Goal: Task Accomplishment & Management: Manage account settings

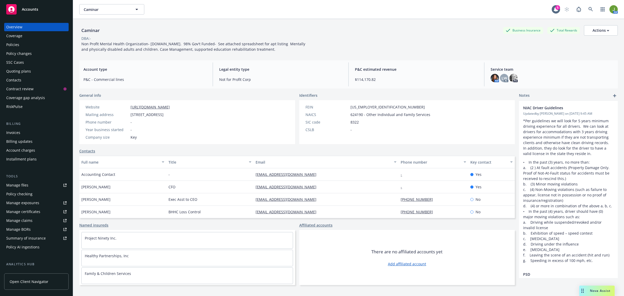
click at [31, 46] on div "Policies" at bounding box center [36, 45] width 60 height 8
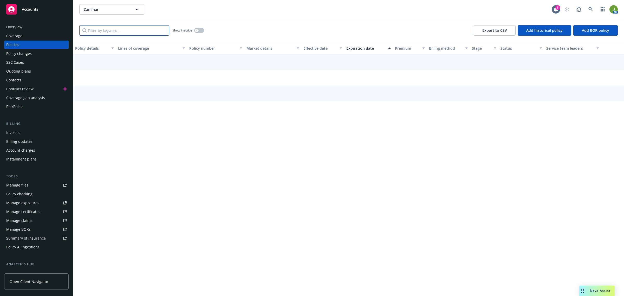
click at [126, 34] on input "Filter by keyword..." at bounding box center [124, 30] width 90 height 10
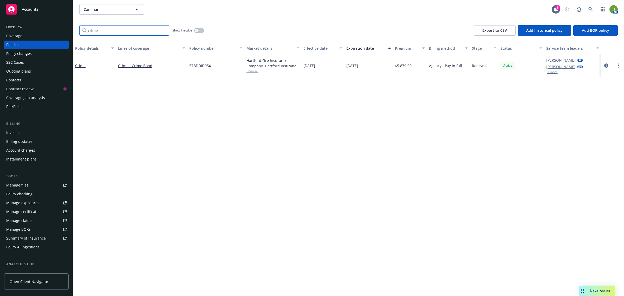
type input "crime"
click at [201, 29] on button "button" at bounding box center [199, 30] width 10 height 5
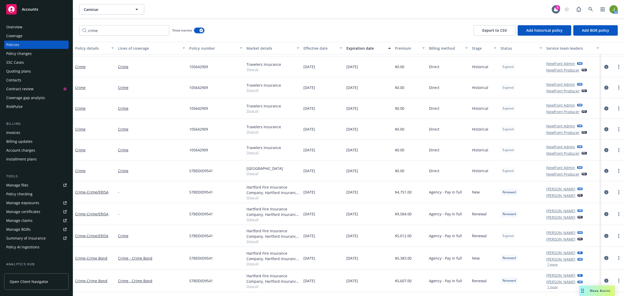
scroll to position [38, 0]
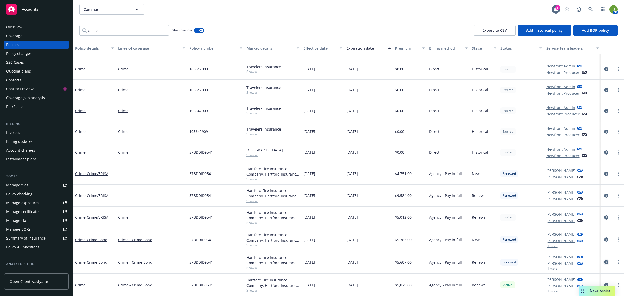
click at [604, 262] on icon "circleInformation" at bounding box center [606, 262] width 4 height 4
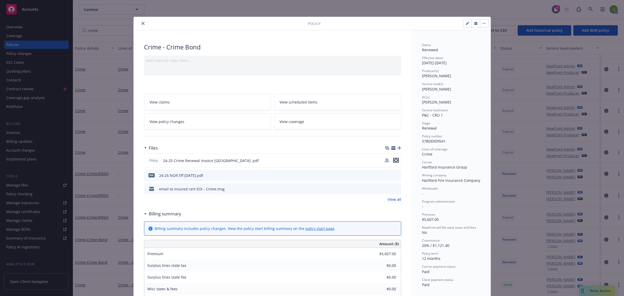
click at [394, 161] on icon "preview file" at bounding box center [395, 160] width 5 height 4
click at [211, 121] on link "View policy changes" at bounding box center [207, 121] width 127 height 16
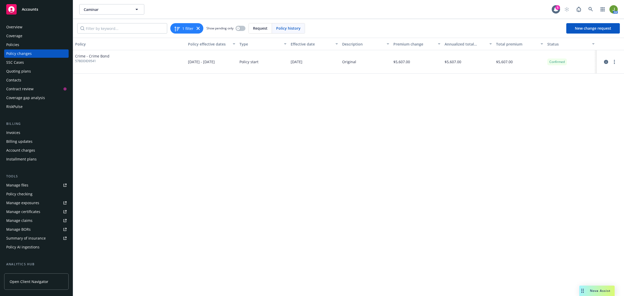
click at [23, 45] on div "Policies" at bounding box center [36, 45] width 60 height 8
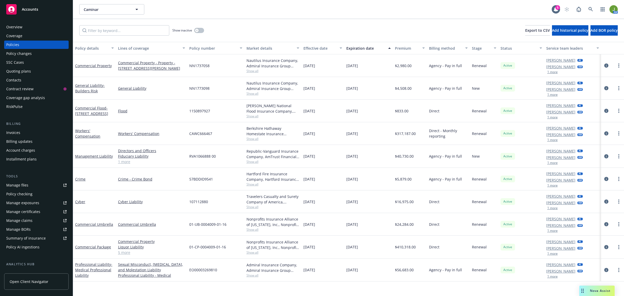
click at [18, 131] on div "Invoices" at bounding box center [13, 132] width 14 height 8
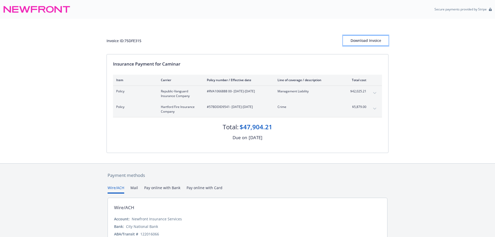
click at [352, 39] on div "Download Invoice" at bounding box center [365, 41] width 45 height 10
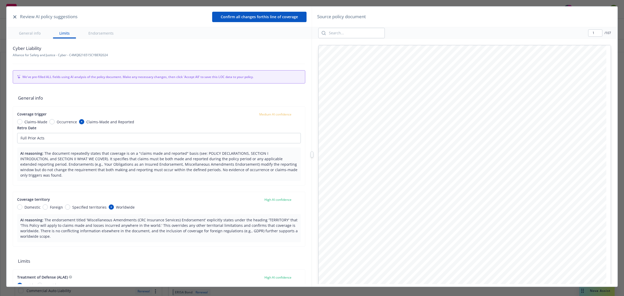
click at [15, 15] on button "button" at bounding box center [15, 17] width 6 height 6
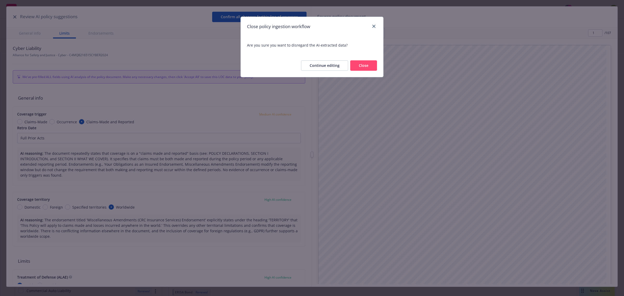
click at [373, 65] on button "Close" at bounding box center [363, 65] width 27 height 10
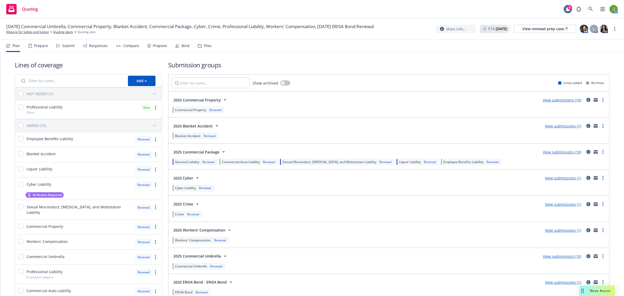
click at [557, 152] on link "View submissions (10)" at bounding box center [562, 151] width 38 height 5
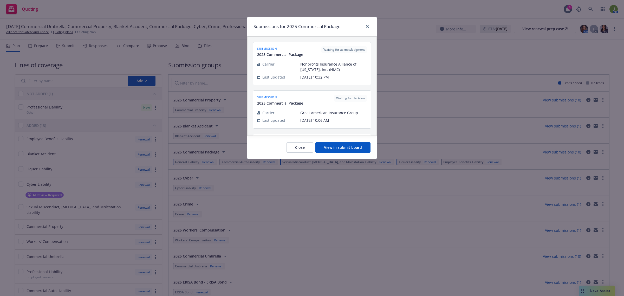
click at [358, 150] on button "View in submit board" at bounding box center [342, 147] width 55 height 10
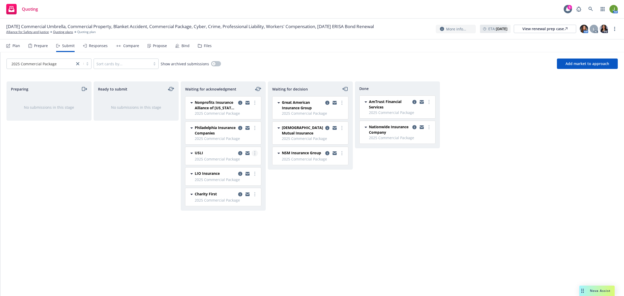
click at [255, 154] on circle "more" at bounding box center [254, 153] width 1 height 1
click at [243, 202] on link "Add declined decision" at bounding box center [231, 205] width 52 height 10
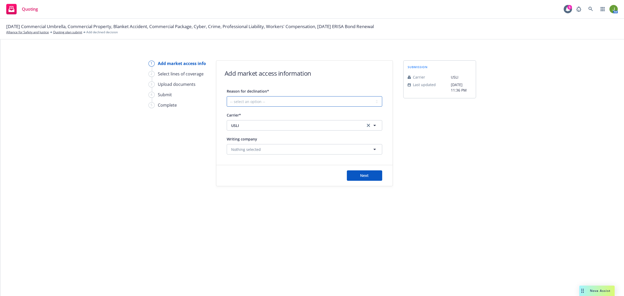
click at [267, 103] on select "-- select an option -- Cannot compete with other markets Carrier non-renewed Ca…" at bounding box center [304, 101] width 155 height 10
select select "CLIENT_NATURE_OF_SERVICES"
click at [227, 96] on select "-- select an option -- Cannot compete with other markets Carrier non-renewed Ca…" at bounding box center [304, 101] width 155 height 10
click at [366, 176] on span "Next" at bounding box center [364, 175] width 9 height 5
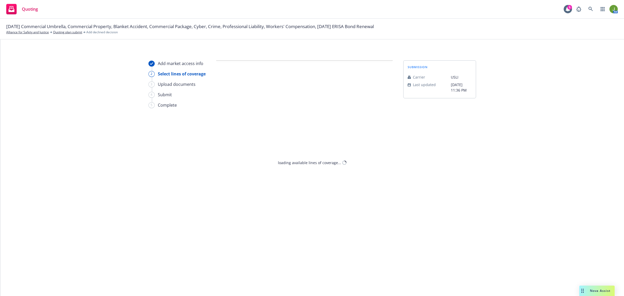
select select "CLIENT_NATURE_OF_SERVICES"
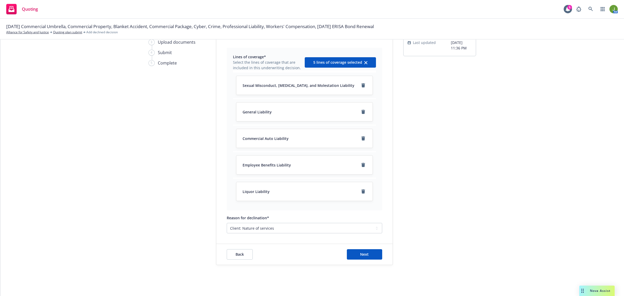
scroll to position [45, 0]
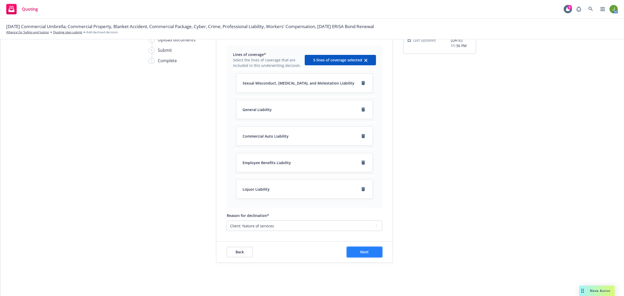
click at [368, 251] on button "Next" at bounding box center [364, 252] width 35 height 10
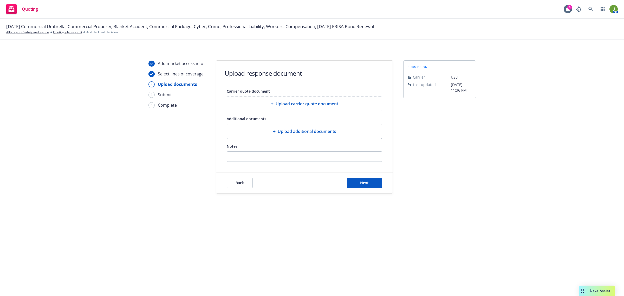
scroll to position [0, 0]
type textarea "x"
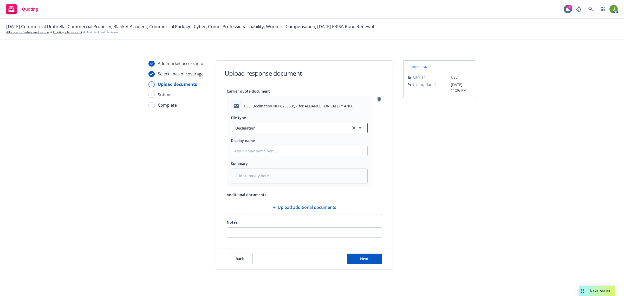
click at [249, 127] on span "Declination" at bounding box center [289, 127] width 109 height 5
type textarea "x"
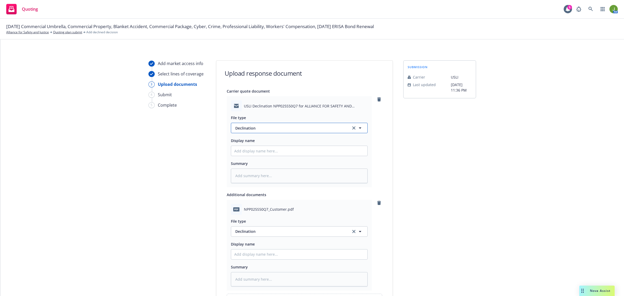
click at [249, 127] on span "Declination" at bounding box center [289, 127] width 109 height 5
type input "e"
type input "dec"
click at [377, 97] on icon "remove" at bounding box center [379, 99] width 4 height 4
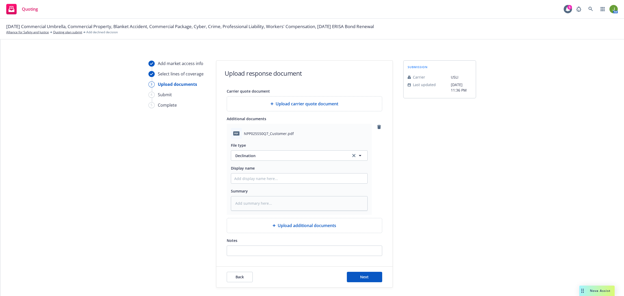
type textarea "x"
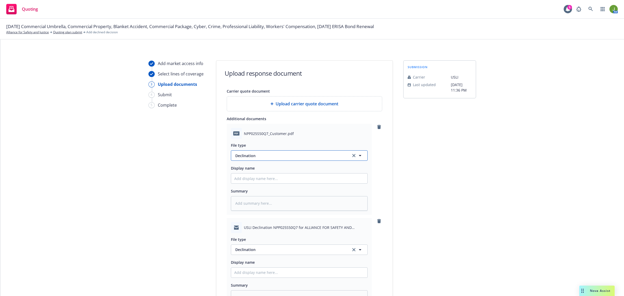
click at [258, 153] on span "Declination" at bounding box center [289, 155] width 109 height 5
type input "email"
type textarea "x"
type input "F"
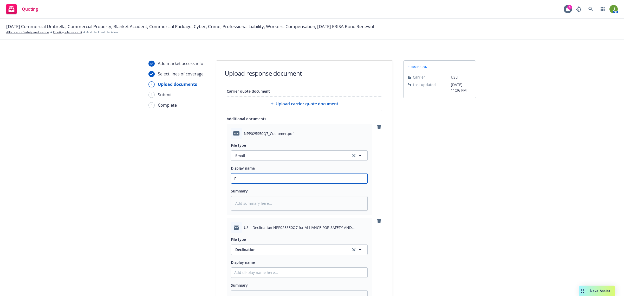
type textarea "x"
type input "Fr"
type textarea "x"
type input "Fro"
type textarea "x"
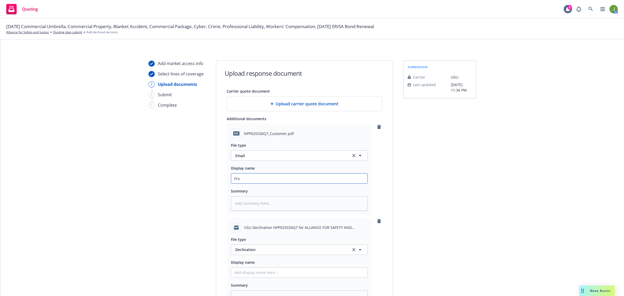
type input "From"
type textarea "x"
type input "From"
type textarea "x"
type input "From C"
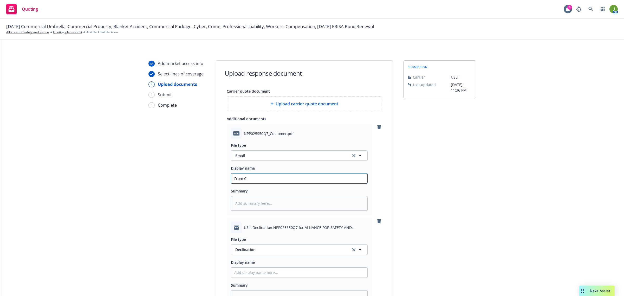
type textarea "x"
type input "From Ca"
type textarea "x"
type input "From Car"
type textarea "x"
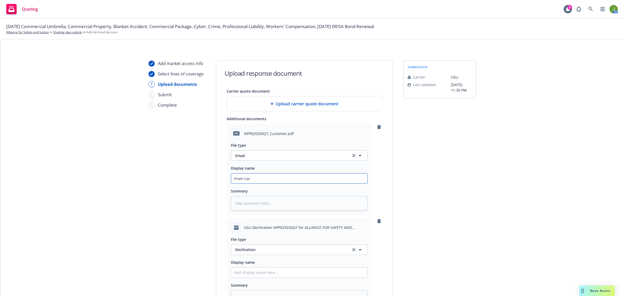
type input "From [PERSON_NAME]"
type textarea "x"
type input "From [PERSON_NAME]"
type textarea "x"
type input "From [PERSON_NAME]"
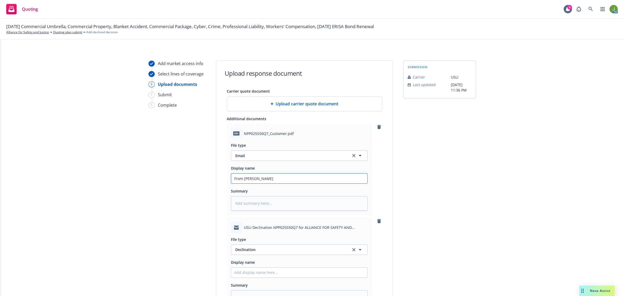
type textarea "x"
type input "From Carrier"
type textarea "x"
type input "From Carrier:"
type textarea "x"
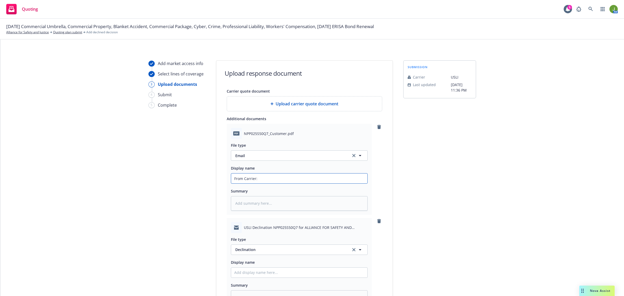
type input "From Carrier:"
type textarea "x"
type input "From Carrier: D"
type textarea "x"
type input "From Carrier: De"
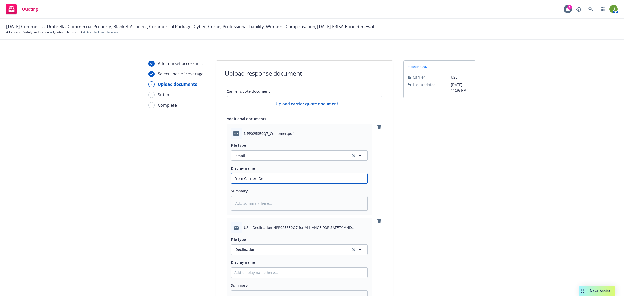
type textarea "x"
type input "From Carrier: Dec"
type textarea "x"
type input "From Carrier: Decl"
type textarea "x"
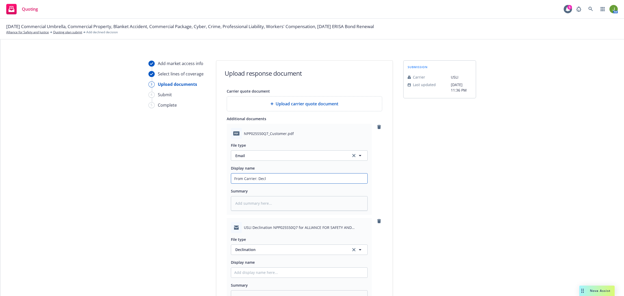
type input "From Carrier: Decli"
type textarea "x"
type input "From Carrier: Declin"
type textarea "x"
type input "From Carrier: Declina"
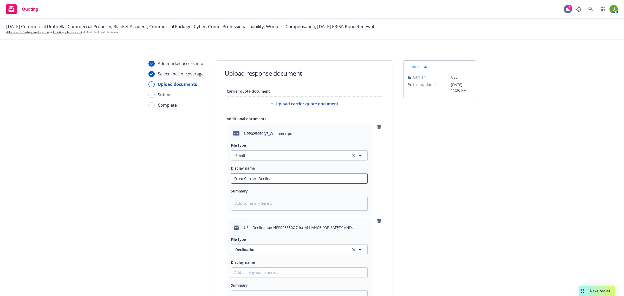
type textarea "x"
type input "From Carrier: Declinat"
type textarea "x"
type input "From Carrier: Declinati"
type textarea "x"
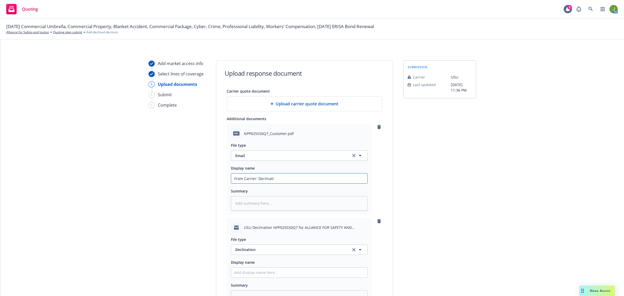
type input "From Carrier: Declinatio"
type textarea "x"
type input "From Carrier: Declination"
type textarea "x"
type input "D"
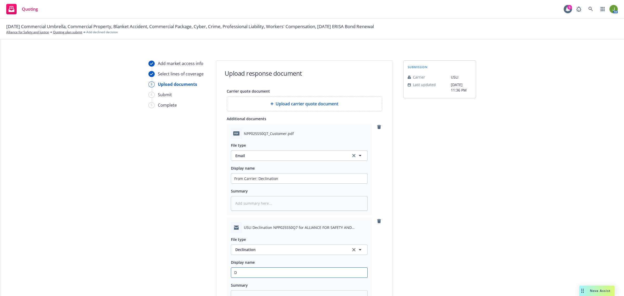
type textarea "x"
type input "De"
type textarea "x"
type input "Dec"
type textarea "x"
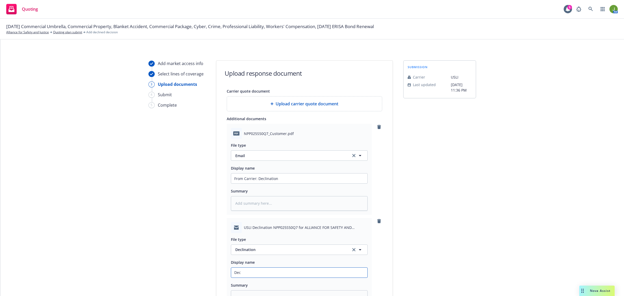
type input "Decl"
type textarea "x"
type input "Decli"
type textarea "x"
type input "Declin"
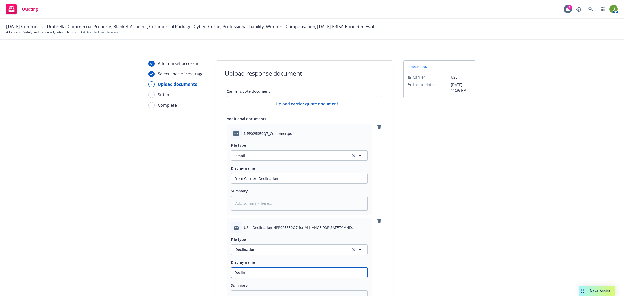
type textarea "x"
type input "Declina"
type textarea "x"
type input "Declinat"
type textarea "x"
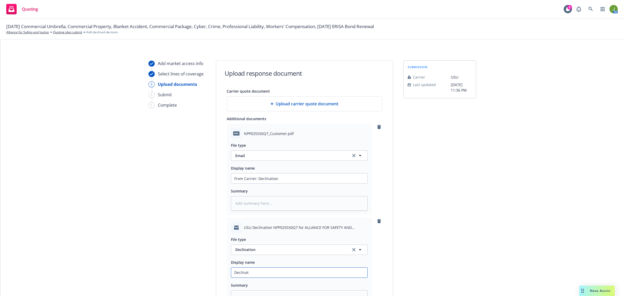
type input "Declinati"
type textarea "x"
type input "Declinatio"
type textarea "x"
type input "Declination"
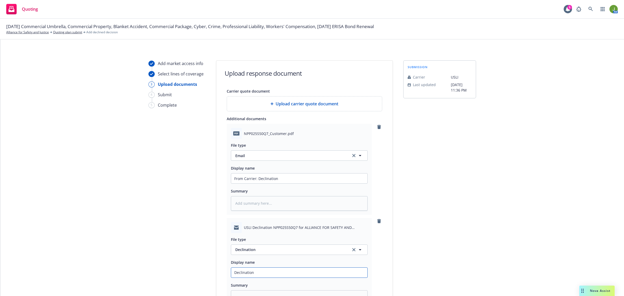
type textarea "x"
type input "Declination"
type textarea "x"
type input "Declination d"
type textarea "x"
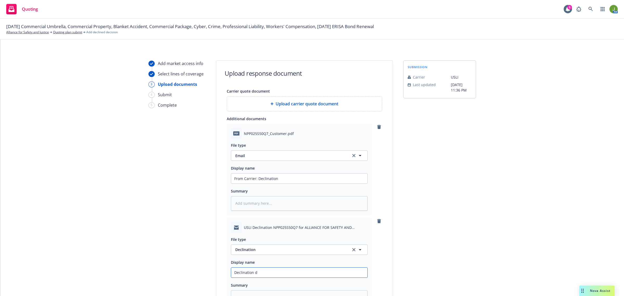
type input "Declination du"
type textarea "x"
type input "Declination due"
type textarea "x"
type input "Declination due"
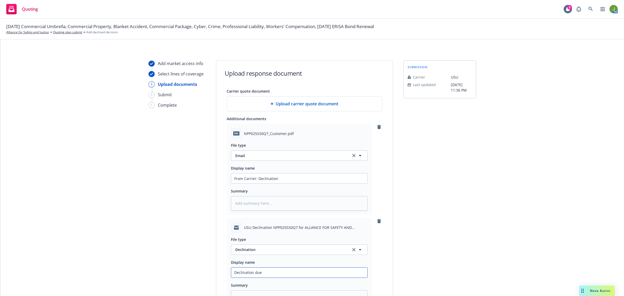
type textarea "x"
type input "Declination due t"
type textarea "x"
type input "Declination due to"
type textarea "x"
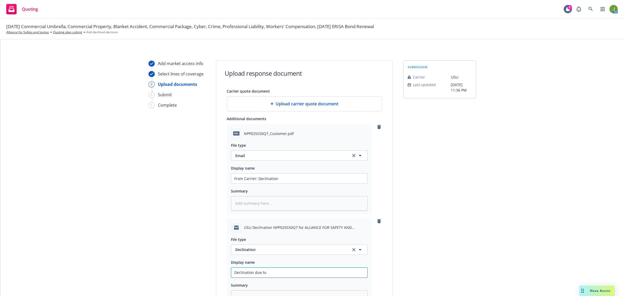
type input "Declination due to"
type textarea "x"
type input "Declination due t"
type textarea "x"
type input "Declination due"
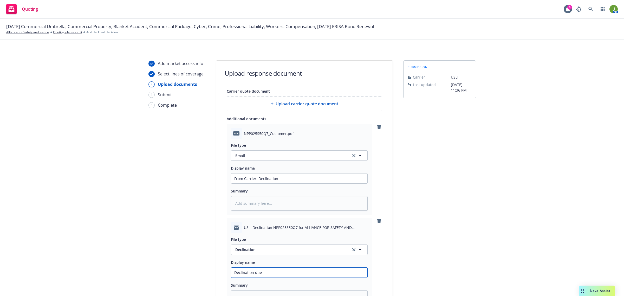
type textarea "x"
type input "Declination due"
type textarea "x"
type input "Declination du"
type textarea "x"
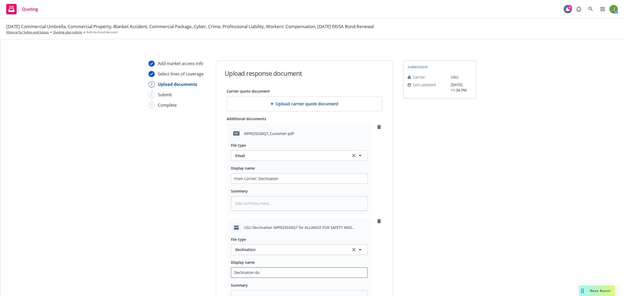
type input "Declination d"
type textarea "x"
type input "Declination"
type textarea "x"
type input "Declination -"
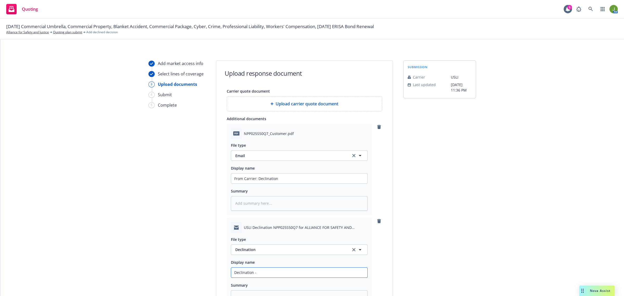
type textarea "x"
type input "Declination -"
type textarea "x"
type input "Declination - o"
type textarea "x"
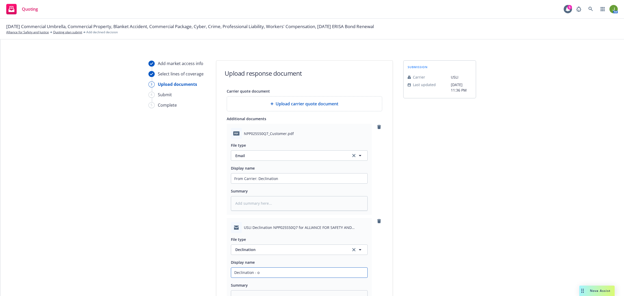
type input "Declination - op"
type textarea "x"
type input "Declination - ope"
type textarea "x"
type input "Declination - oper"
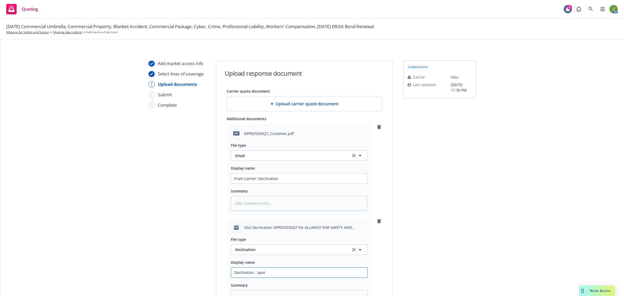
type textarea "x"
type input "Declination - opera"
type textarea "x"
type input "Declination - operat"
type textarea "x"
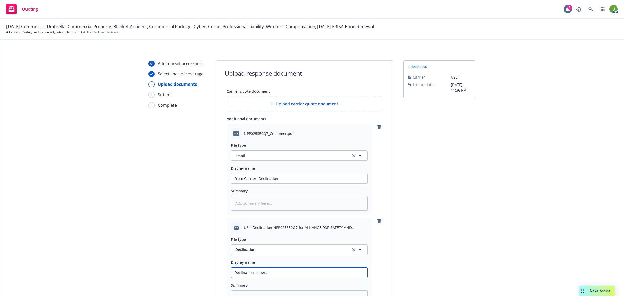
type input "Declination - operati"
type textarea "x"
type input "Declination - operatio"
type textarea "x"
type input "Declination - operation"
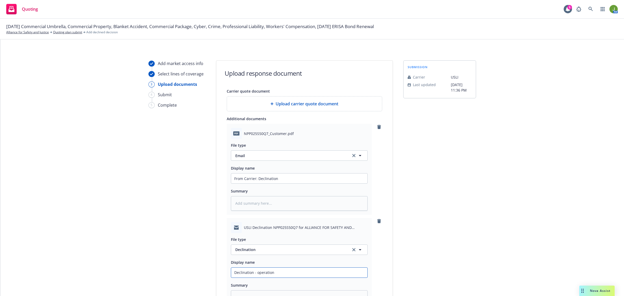
type textarea "x"
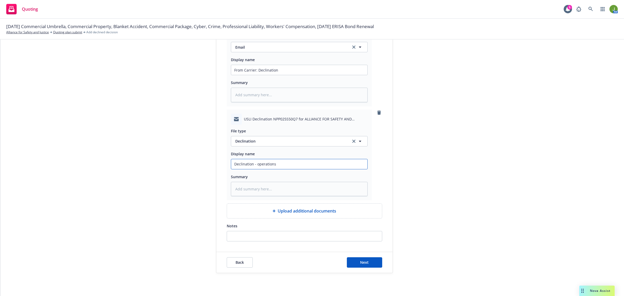
scroll to position [119, 0]
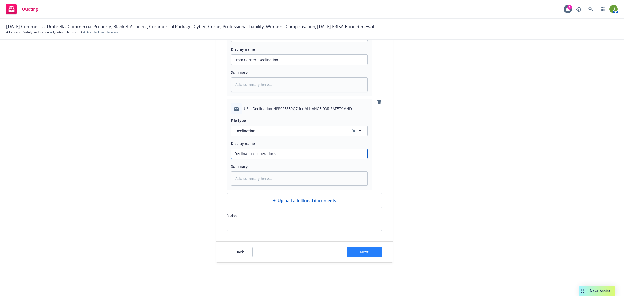
type input "Declination - operations"
click at [361, 255] on button "Next" at bounding box center [364, 252] width 35 height 10
type textarea "x"
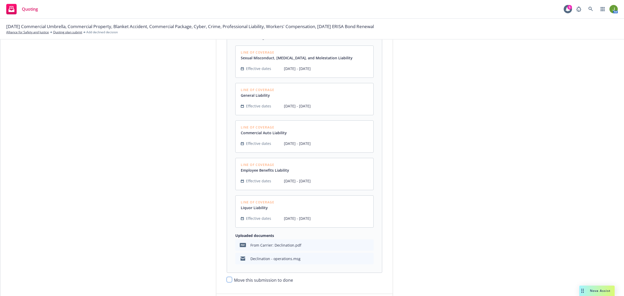
click at [227, 281] on input "Move this submission to done" at bounding box center [229, 279] width 5 height 5
checkbox input "true"
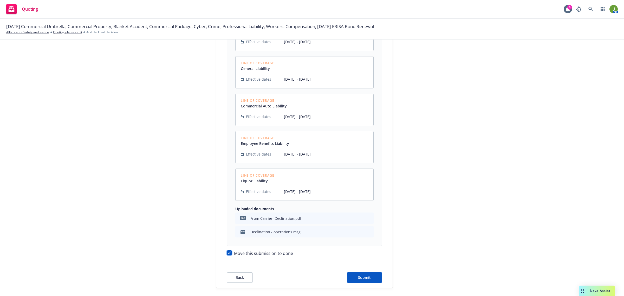
scroll to position [172, 0]
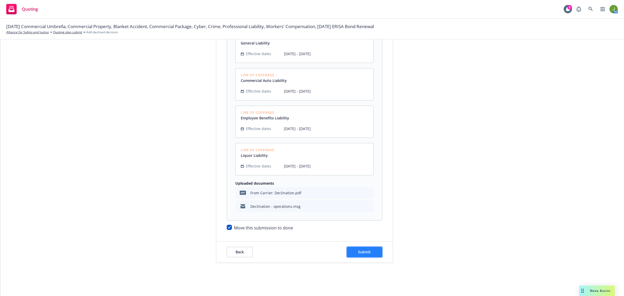
click at [358, 251] on span "Submit" at bounding box center [364, 251] width 13 height 5
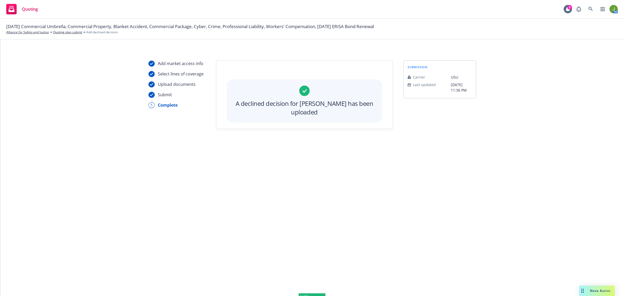
scroll to position [0, 0]
